Goal: Task Accomplishment & Management: Manage account settings

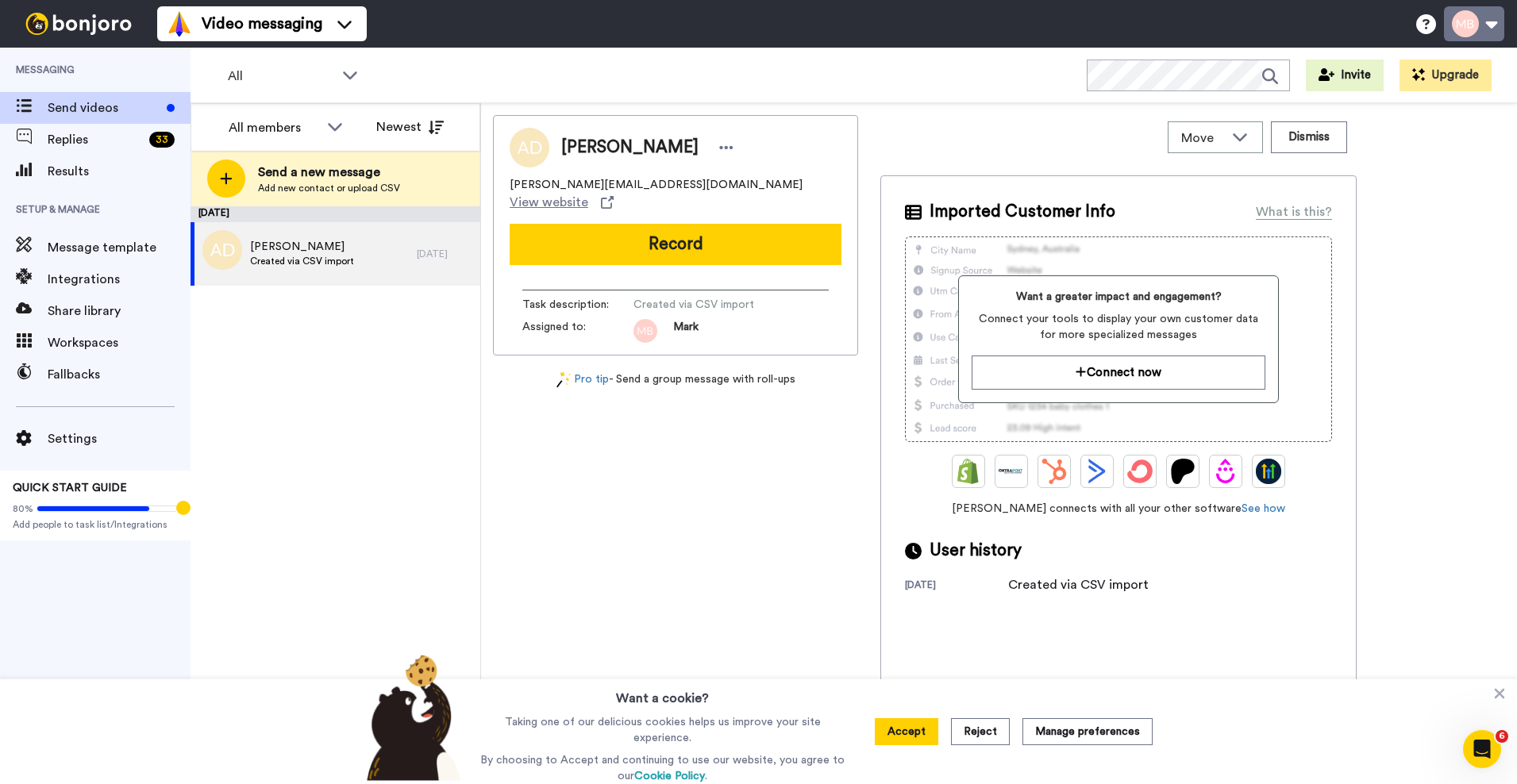
click at [1474, 24] on button at bounding box center [1474, 24] width 60 height 35
